Goal: Find specific page/section: Find specific page/section

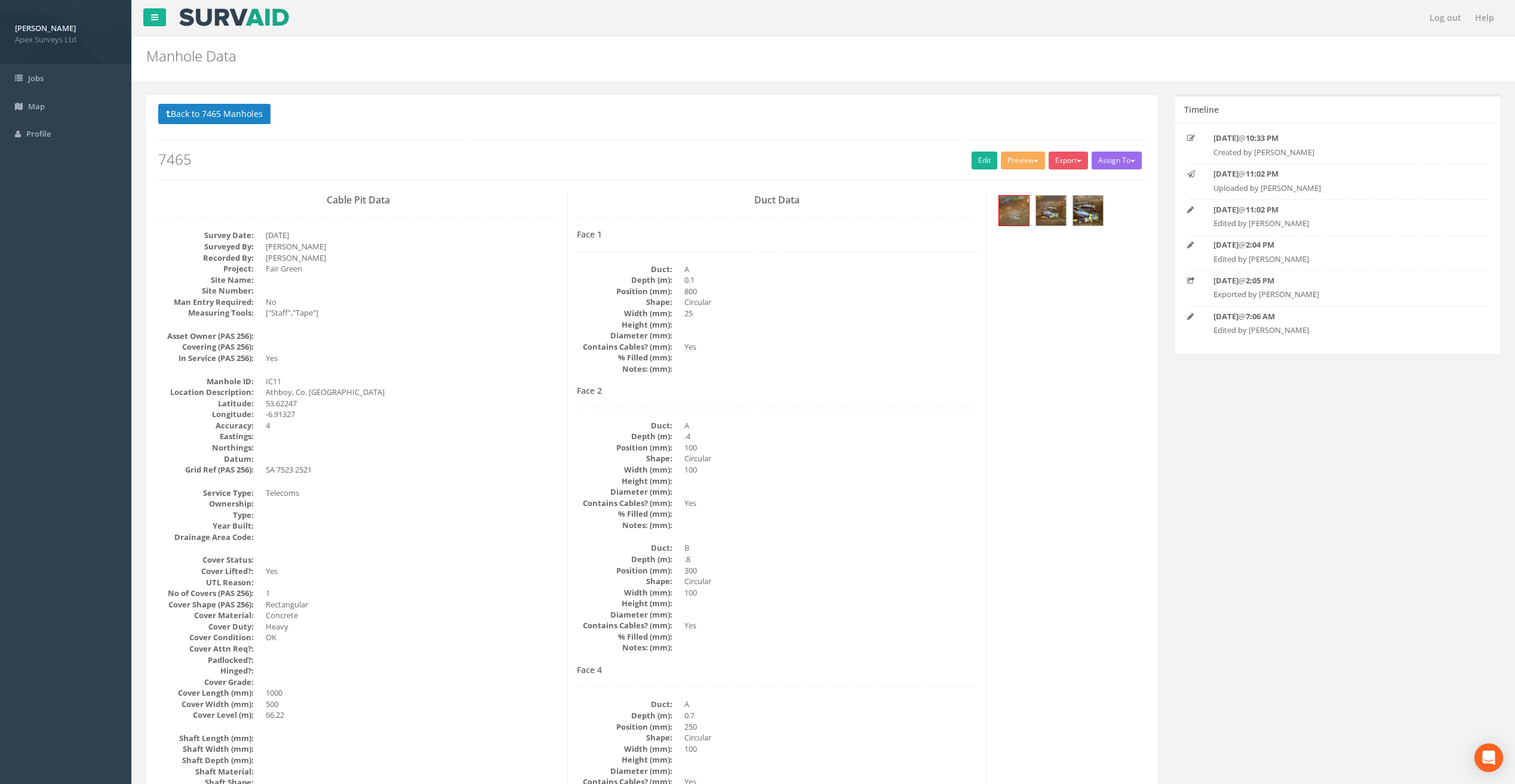
select select "100"
click at [264, 112] on button "Back to 7465 Manholes" at bounding box center [214, 114] width 112 height 21
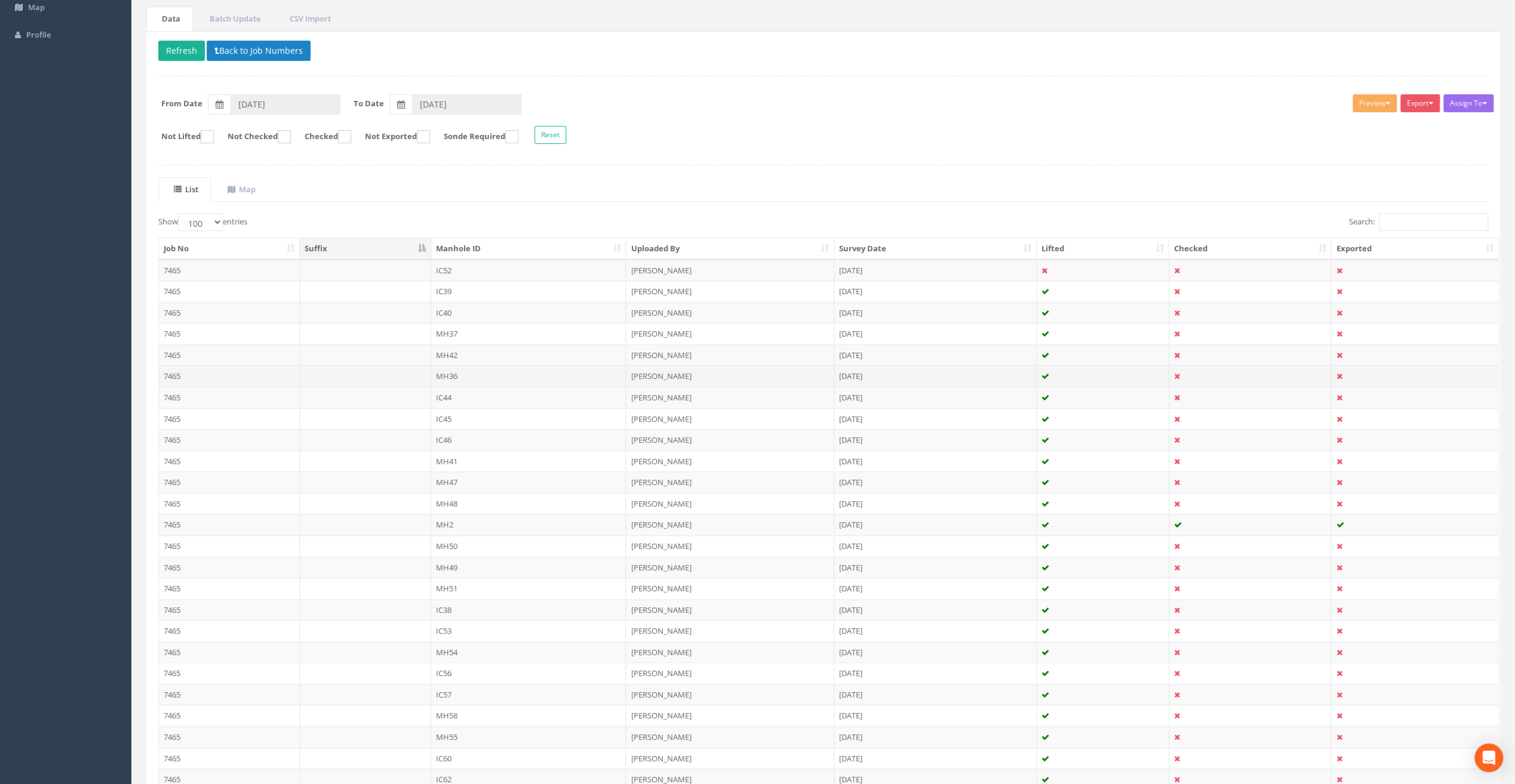
scroll to position [298, 0]
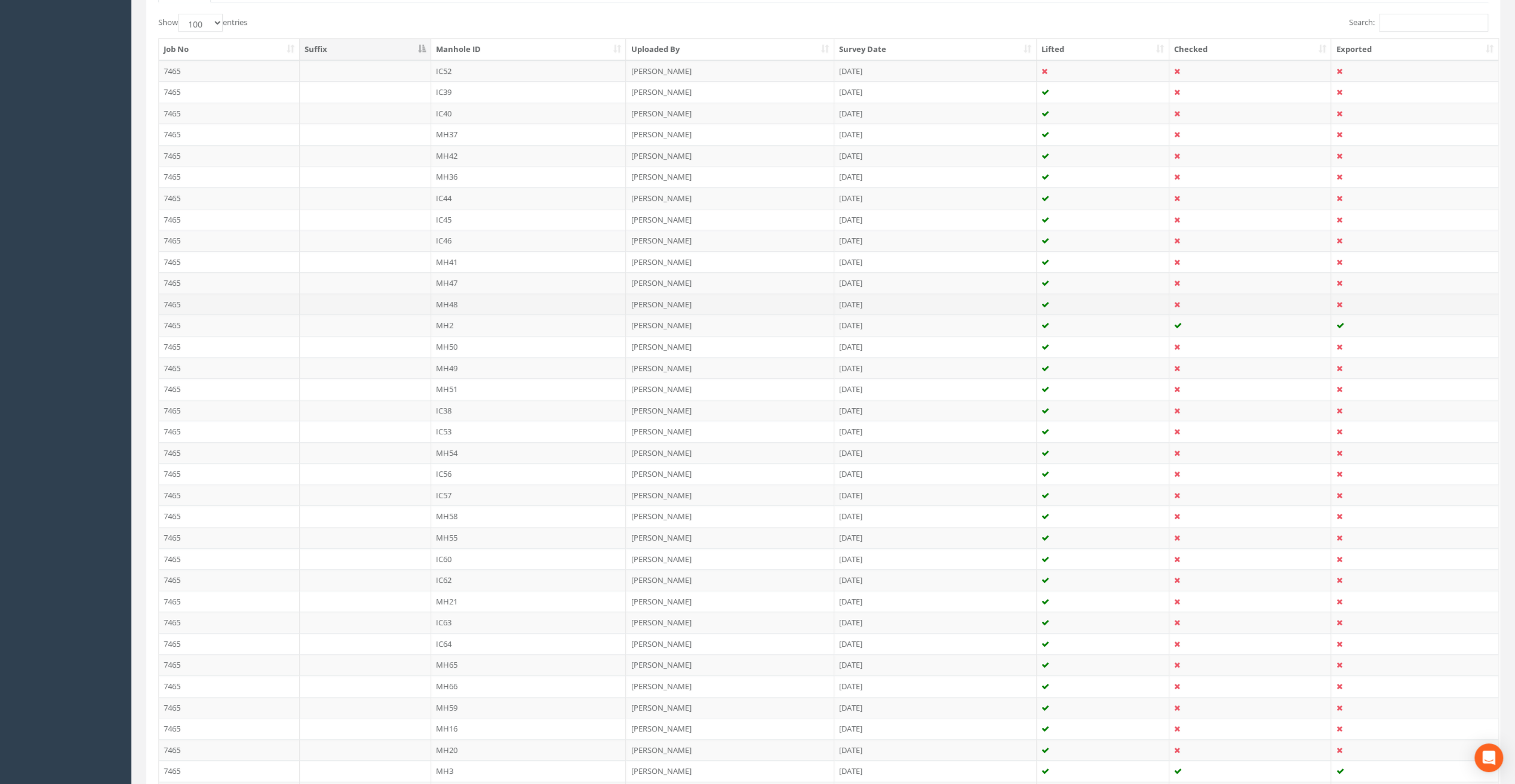
click at [449, 300] on td "MH48" at bounding box center [528, 304] width 195 height 21
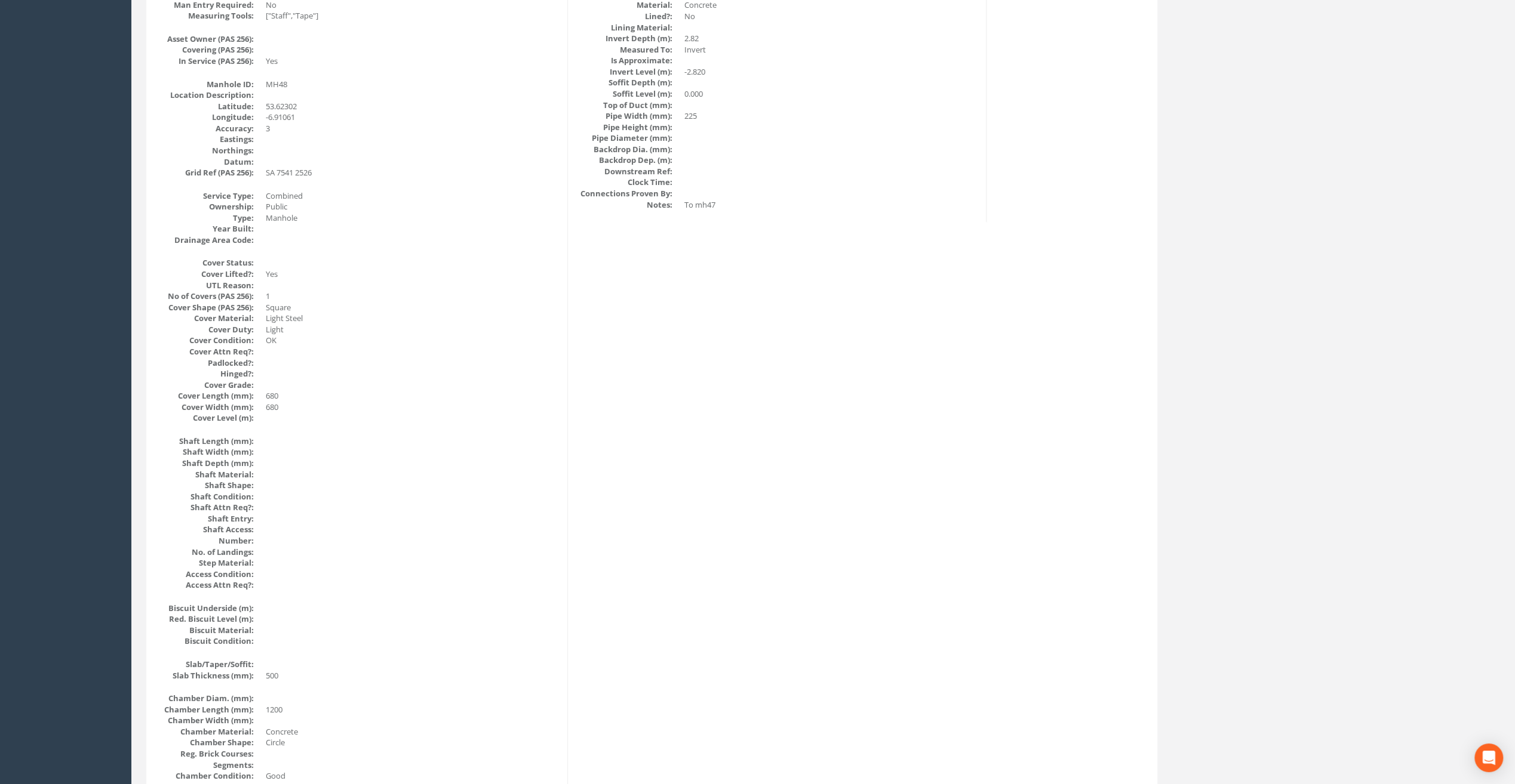
scroll to position [0, 0]
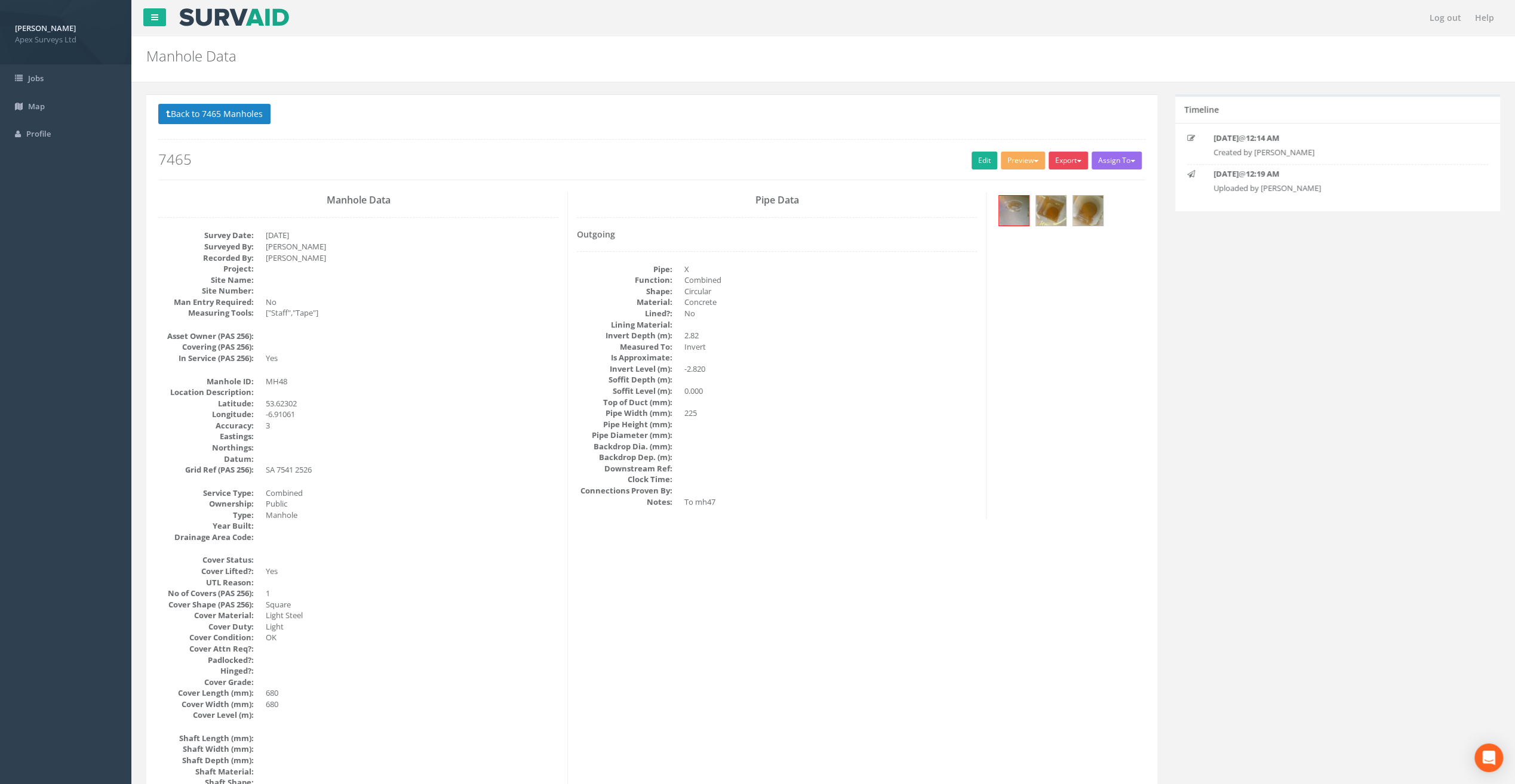
click at [1070, 161] on button "Export" at bounding box center [1068, 161] width 39 height 18
click at [919, 117] on p "Back to 7465 Manholes Back to Map" at bounding box center [652, 115] width 987 height 23
click at [1018, 208] on img at bounding box center [1014, 210] width 30 height 30
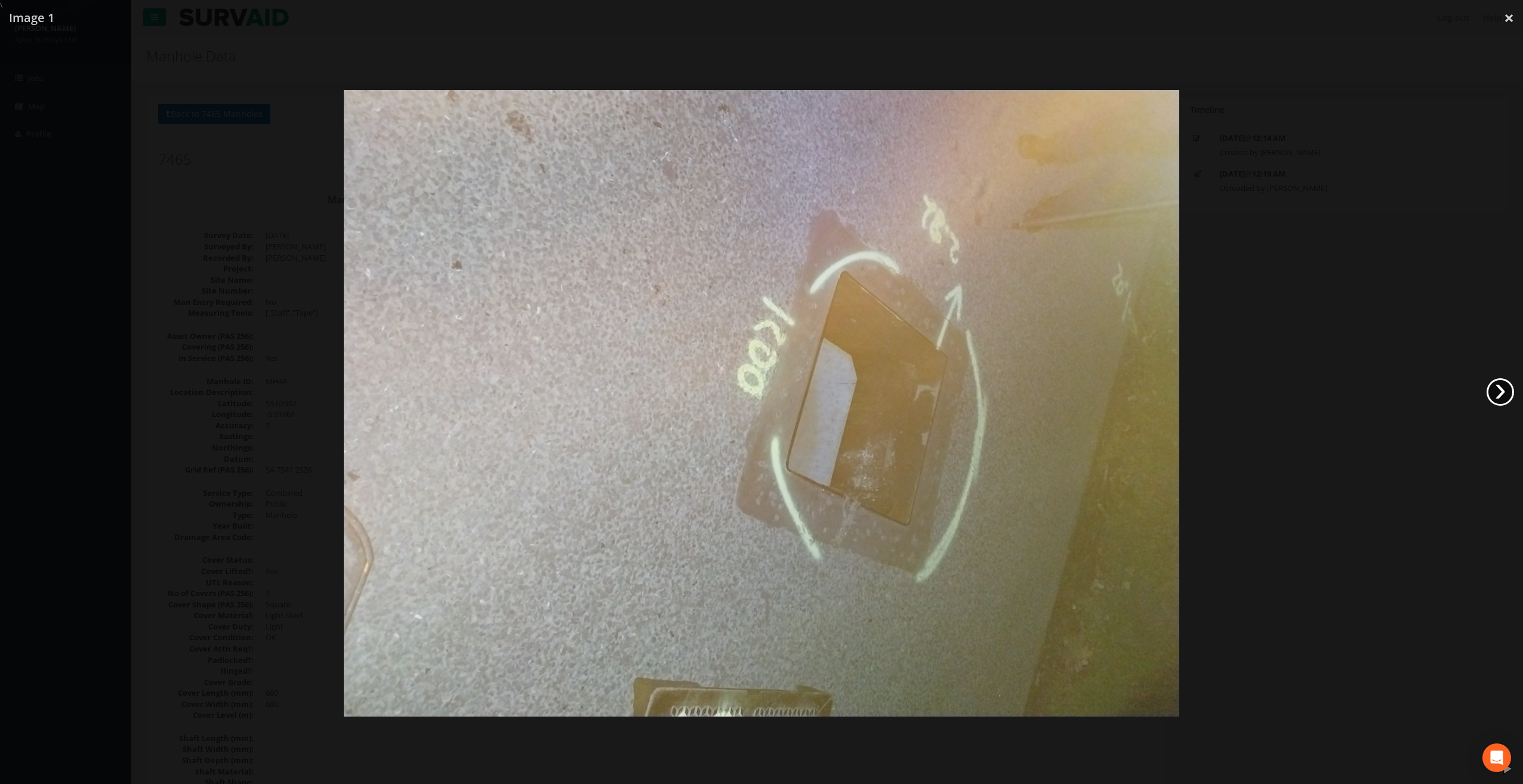
click at [1504, 388] on link "›" at bounding box center [1500, 392] width 28 height 28
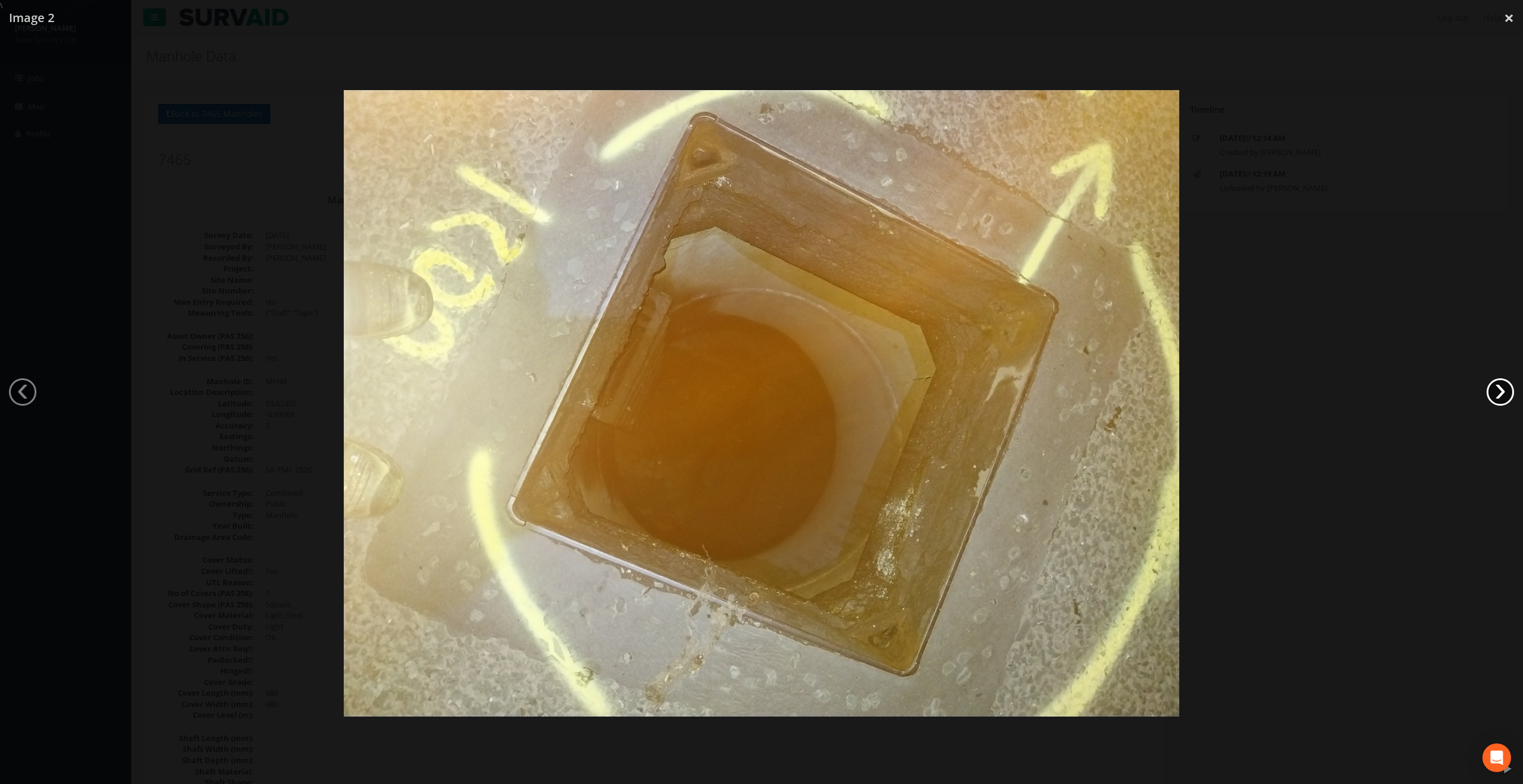
click at [1504, 388] on link "›" at bounding box center [1500, 392] width 28 height 28
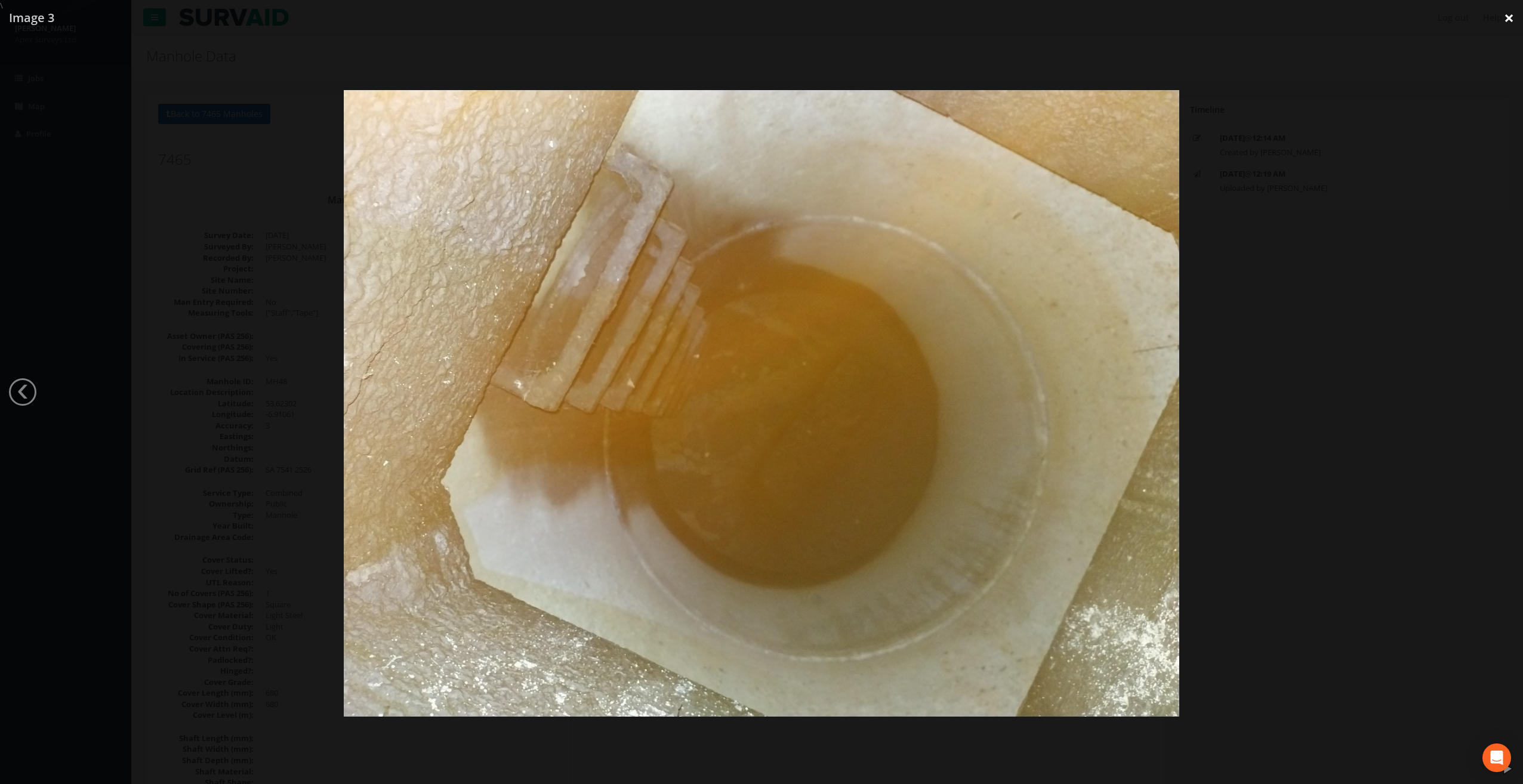
click at [1506, 17] on link "×" at bounding box center [1509, 18] width 28 height 36
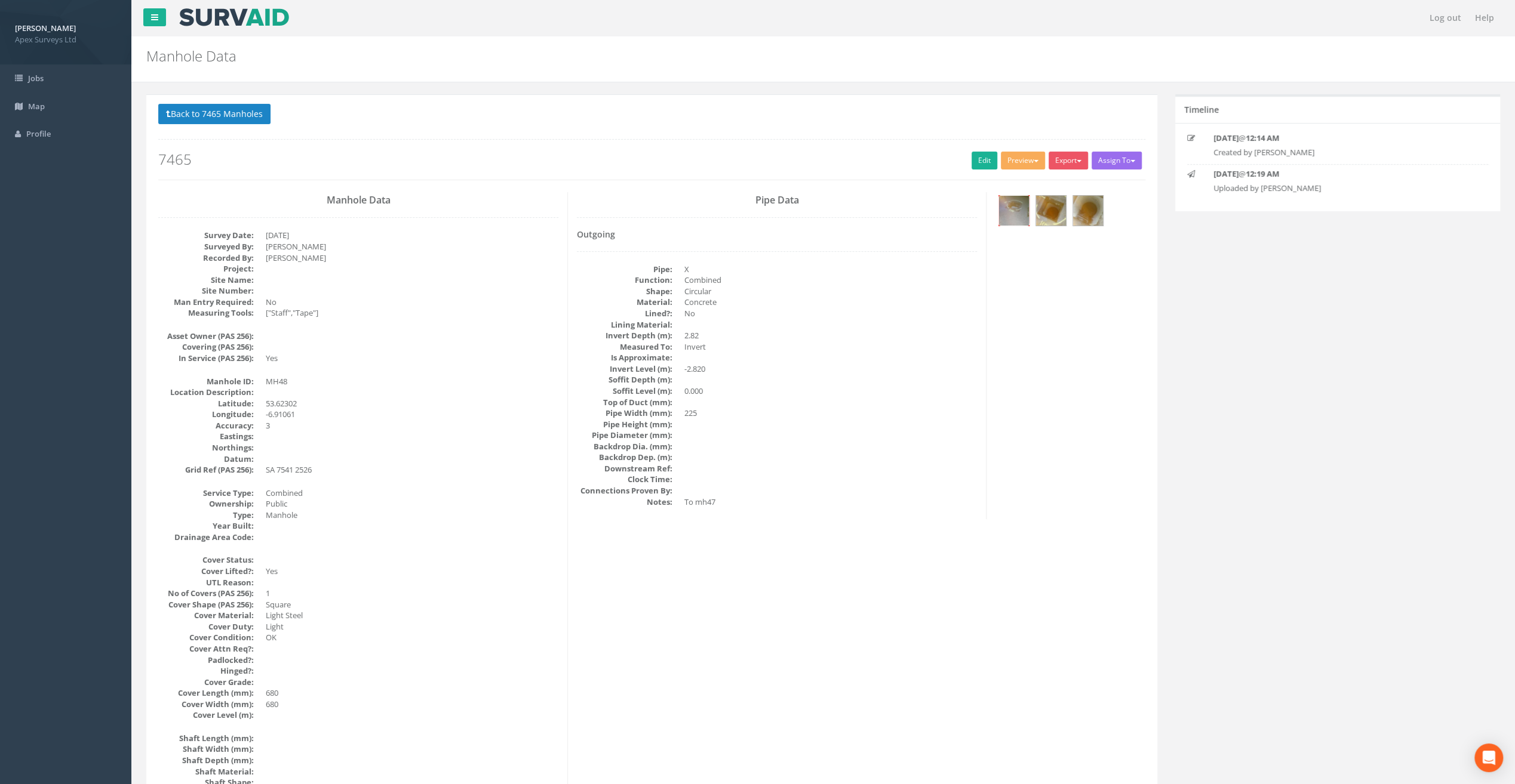
click at [1011, 212] on img at bounding box center [1014, 210] width 30 height 30
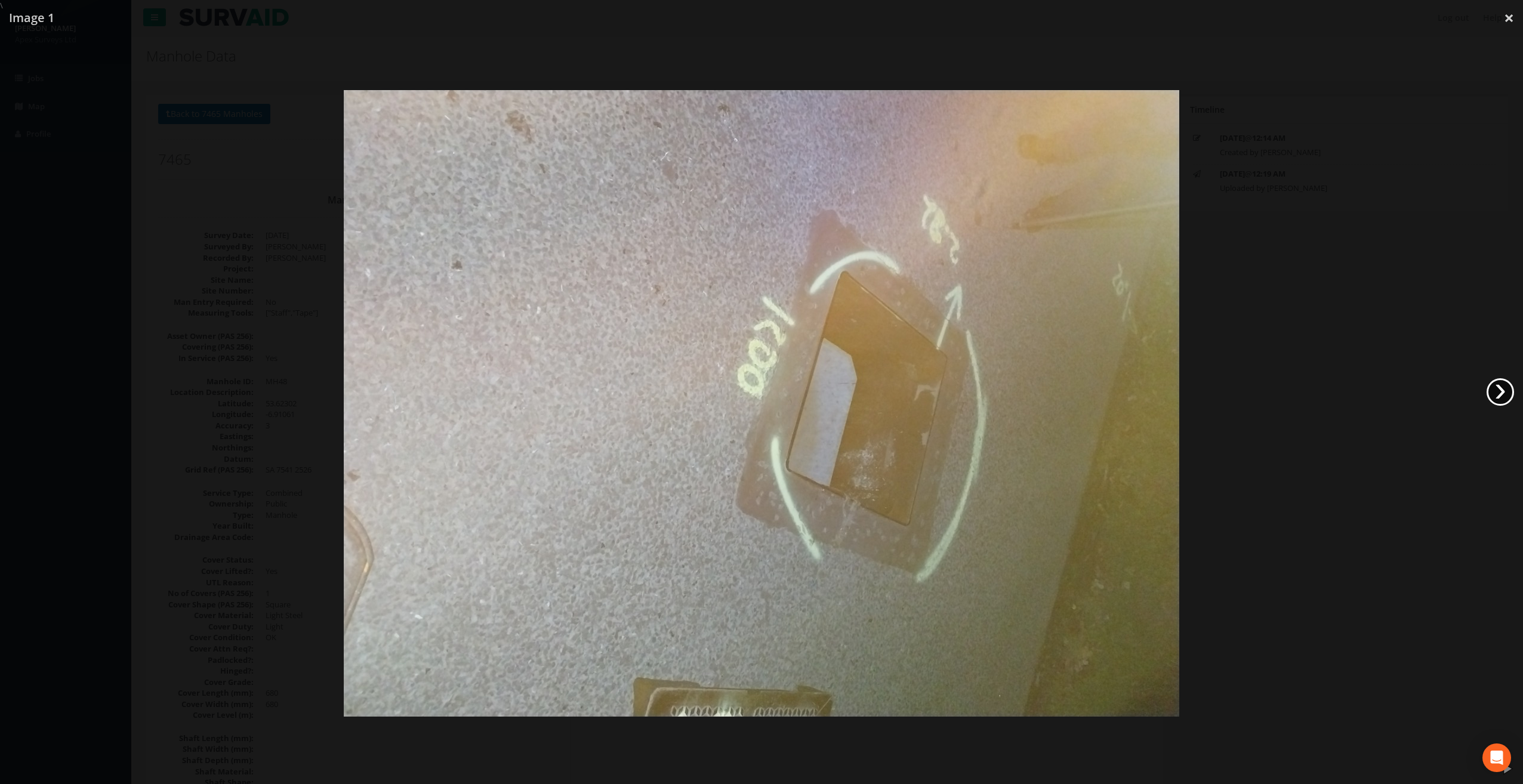
click at [1504, 394] on link "›" at bounding box center [1500, 392] width 28 height 28
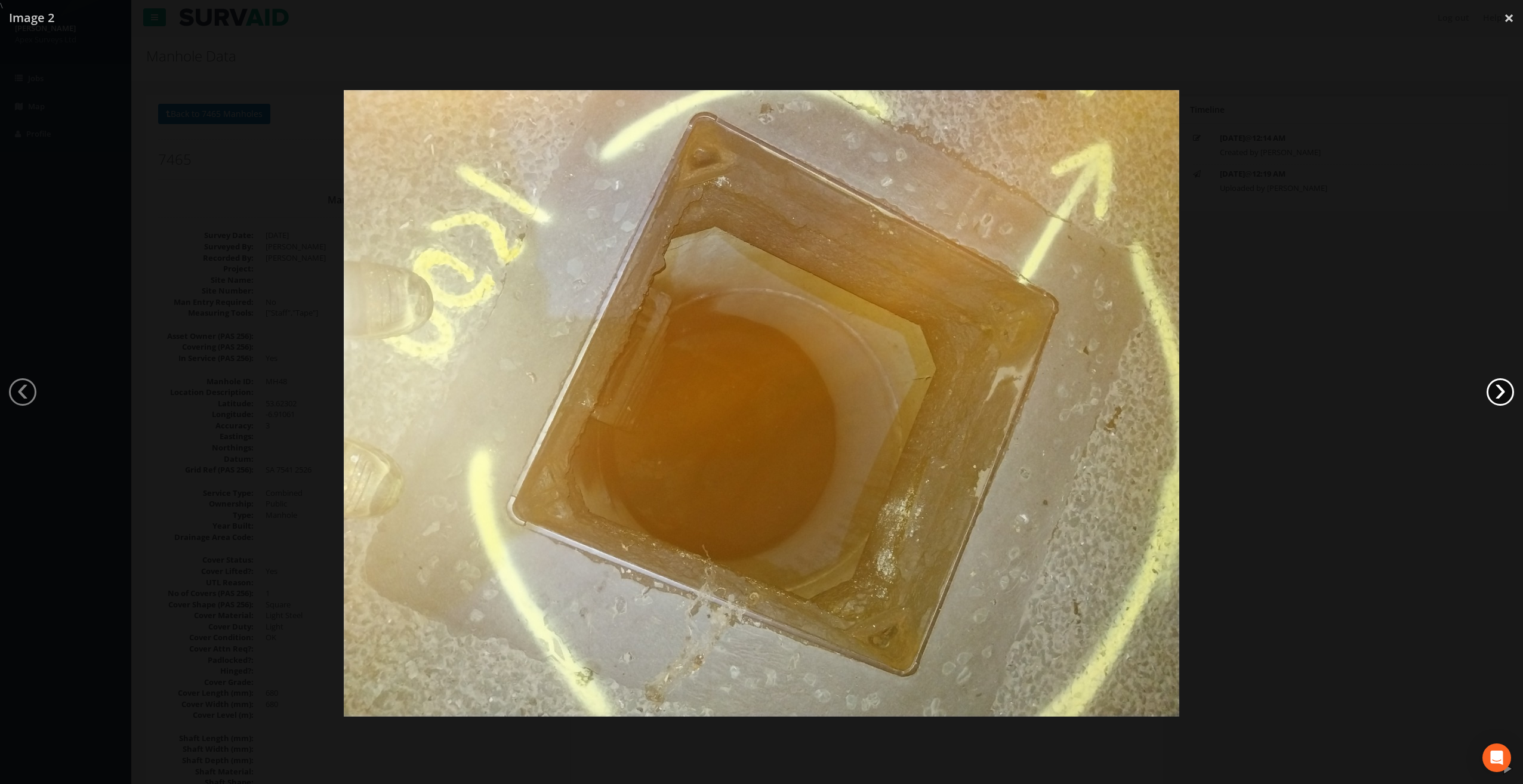
click at [1504, 394] on link "›" at bounding box center [1500, 392] width 28 height 28
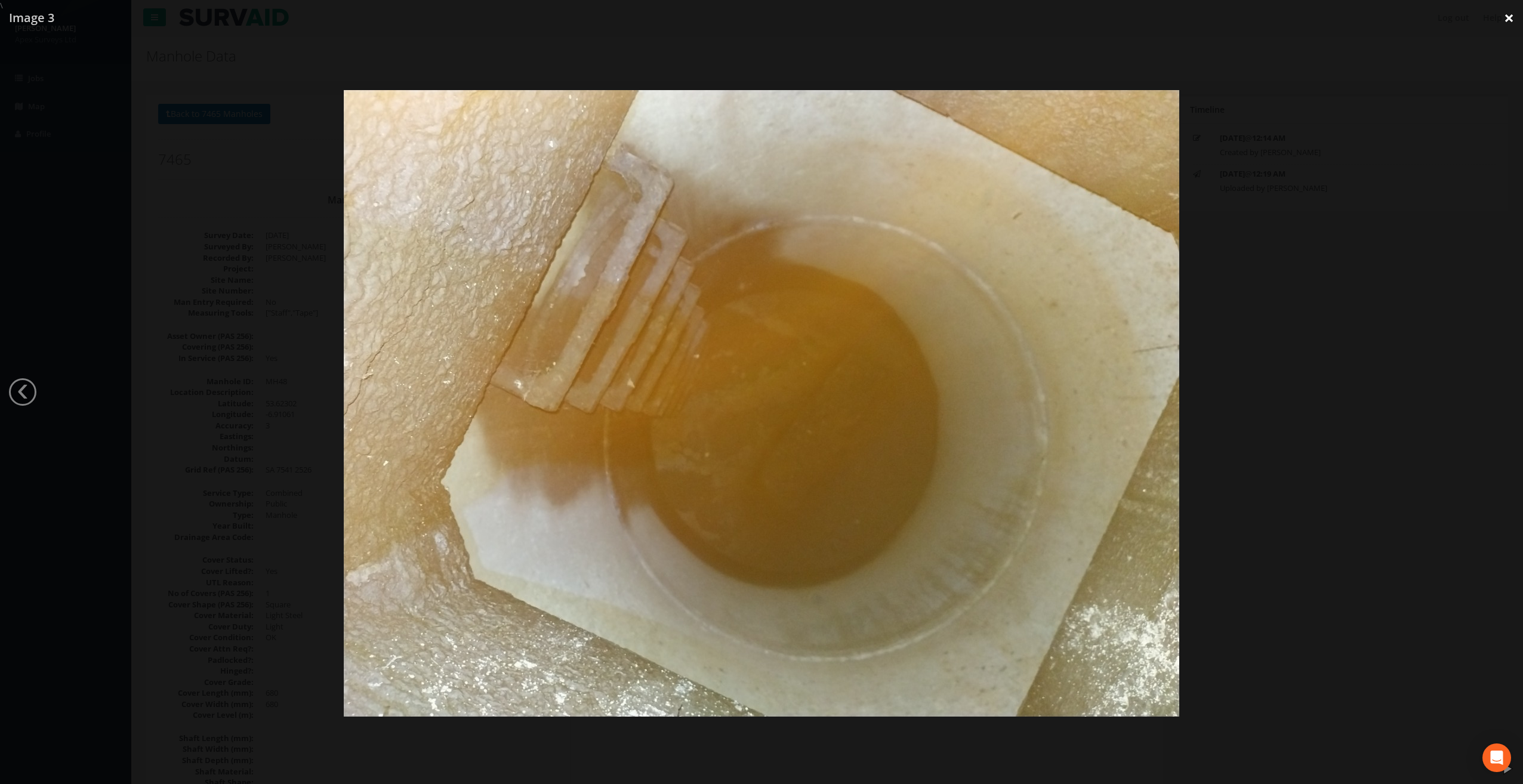
click at [1504, 18] on link "×" at bounding box center [1509, 18] width 28 height 36
